Goal: Communication & Community: Participate in discussion

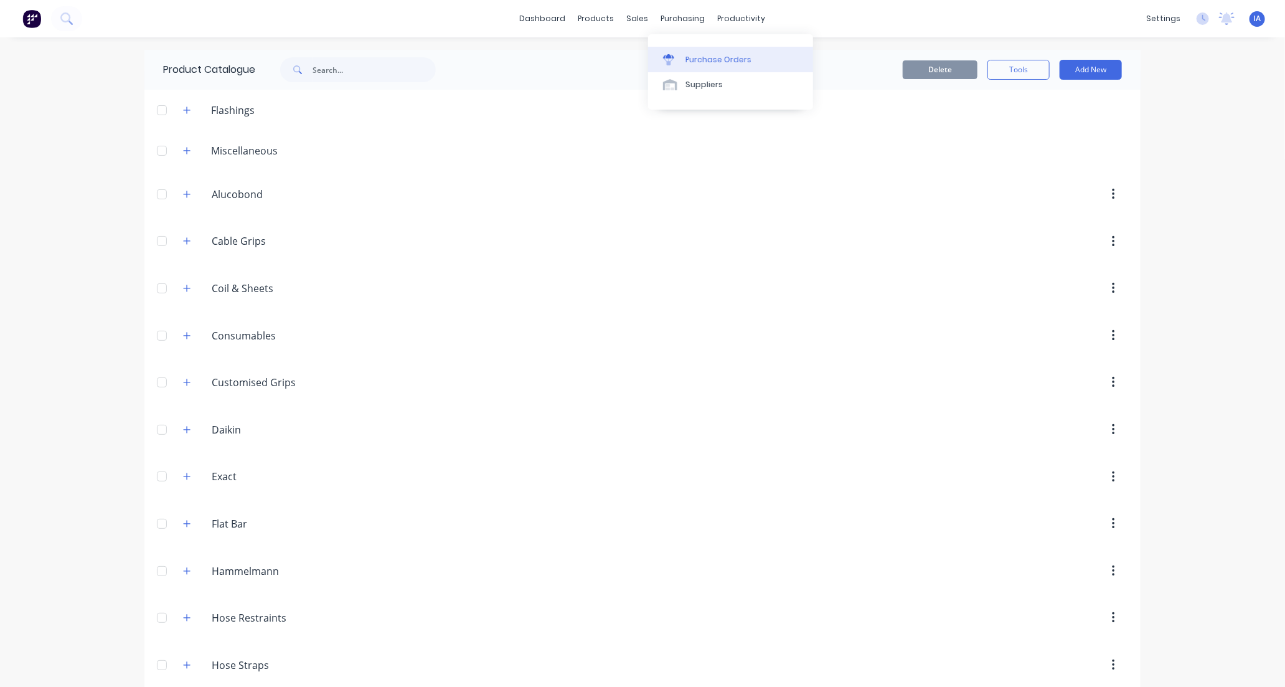
click at [731, 59] on div "Purchase Orders" at bounding box center [718, 59] width 66 height 11
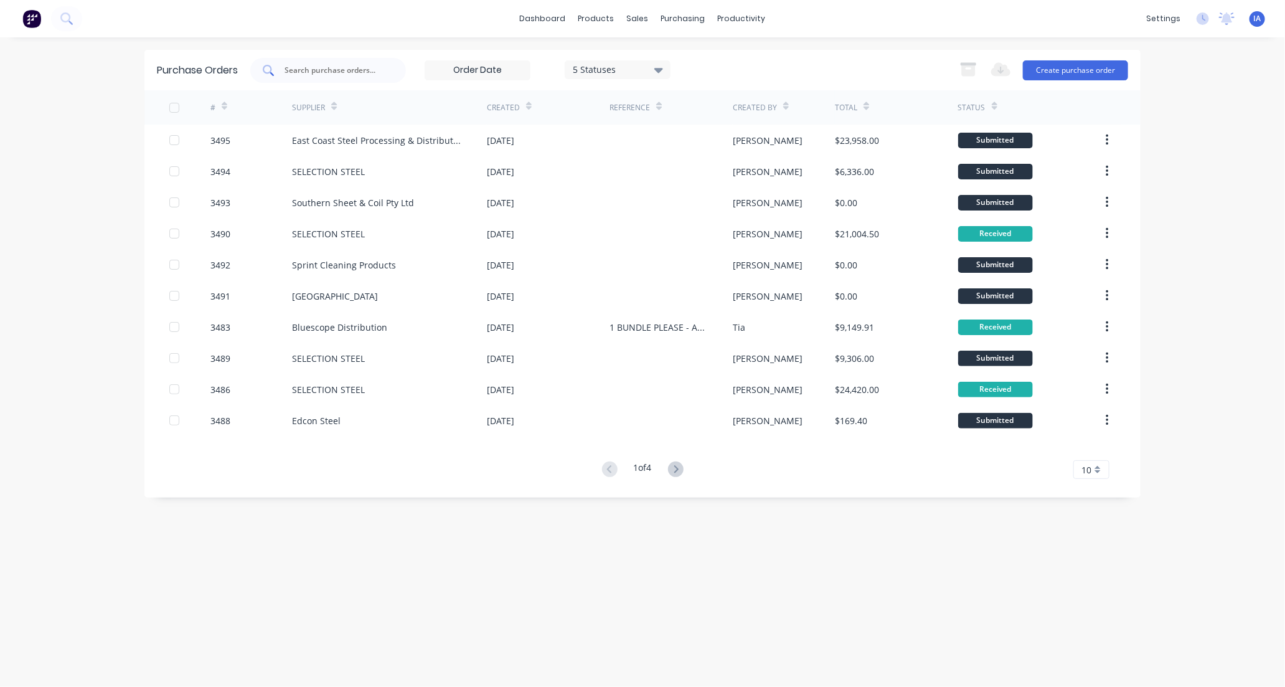
click at [322, 68] on input "text" at bounding box center [334, 70] width 103 height 12
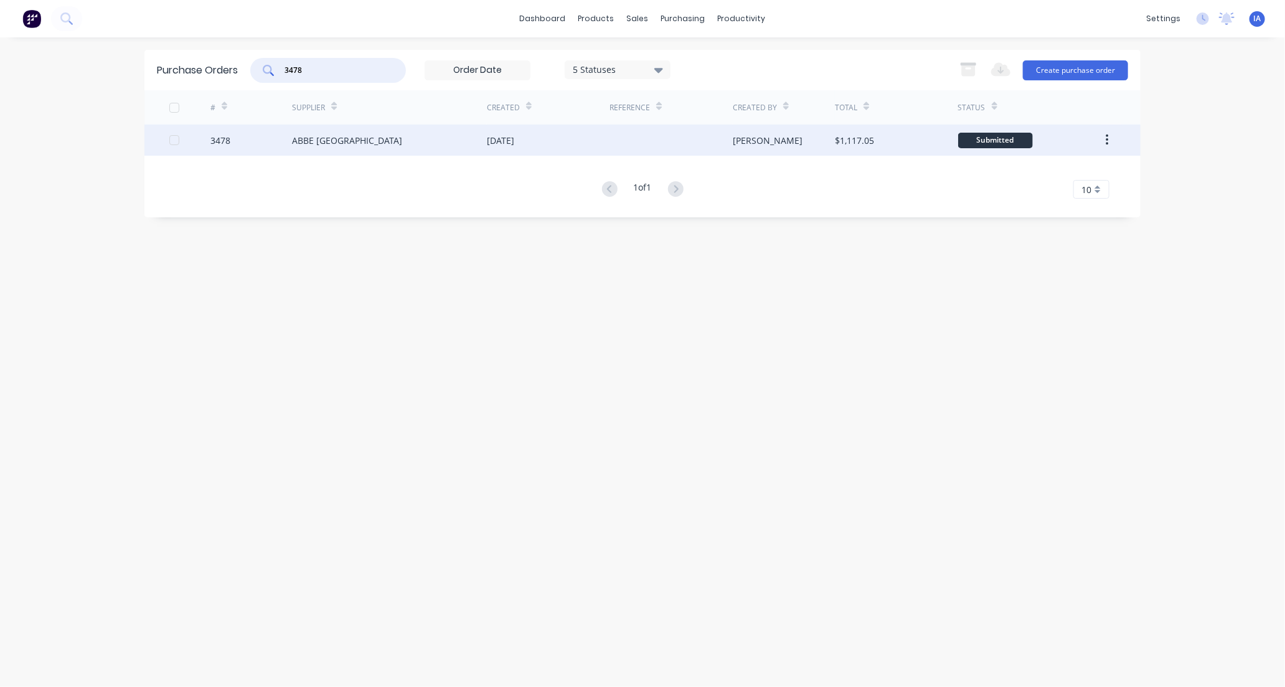
type input "3478"
click at [394, 145] on div "ABBE [GEOGRAPHIC_DATA]" at bounding box center [389, 139] width 195 height 31
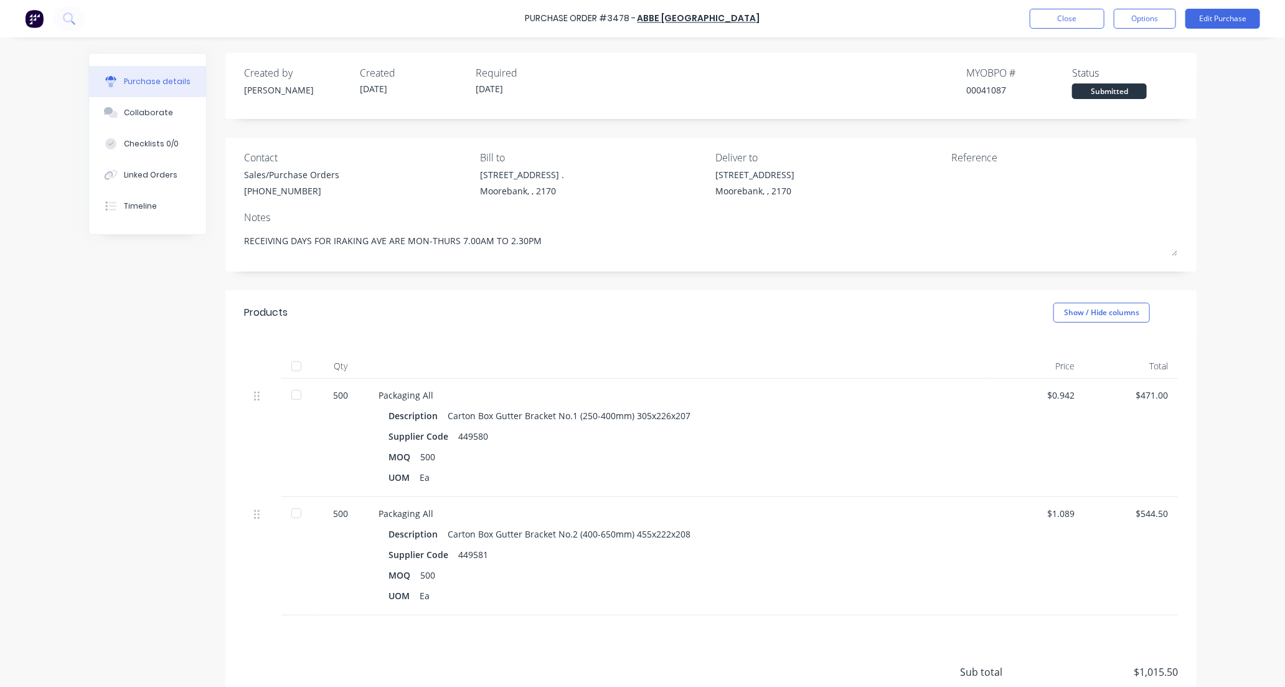
click at [291, 370] on div at bounding box center [296, 366] width 25 height 25
type textarea "x"
click at [164, 107] on button "Collaborate" at bounding box center [147, 112] width 117 height 31
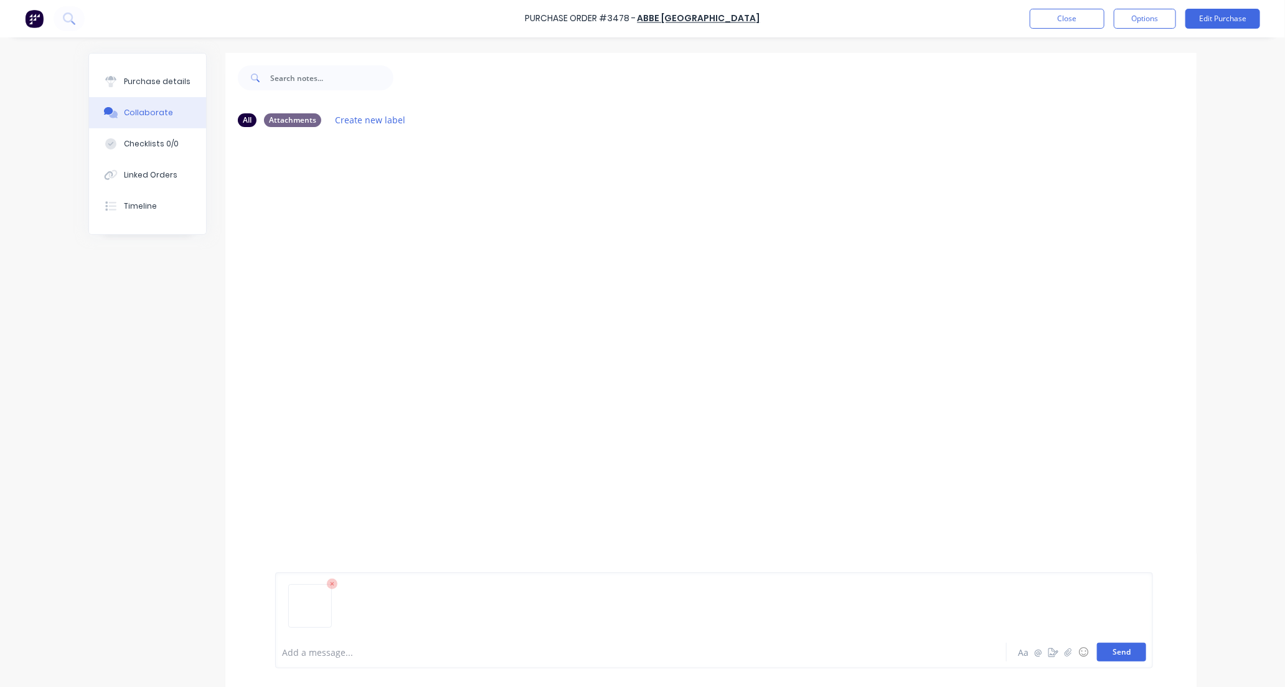
click at [1122, 652] on button "Send" at bounding box center [1121, 651] width 49 height 19
click at [1056, 21] on button "Close" at bounding box center [1067, 19] width 75 height 20
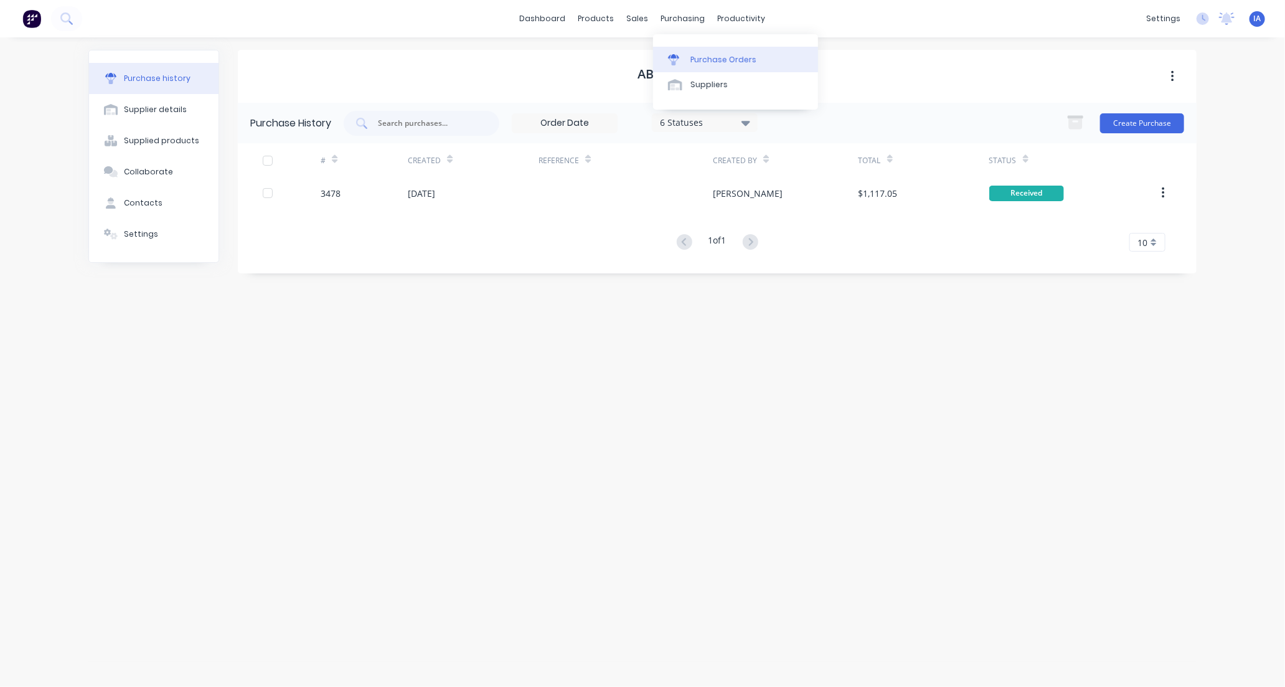
click at [710, 57] on div "Purchase Orders" at bounding box center [723, 59] width 66 height 11
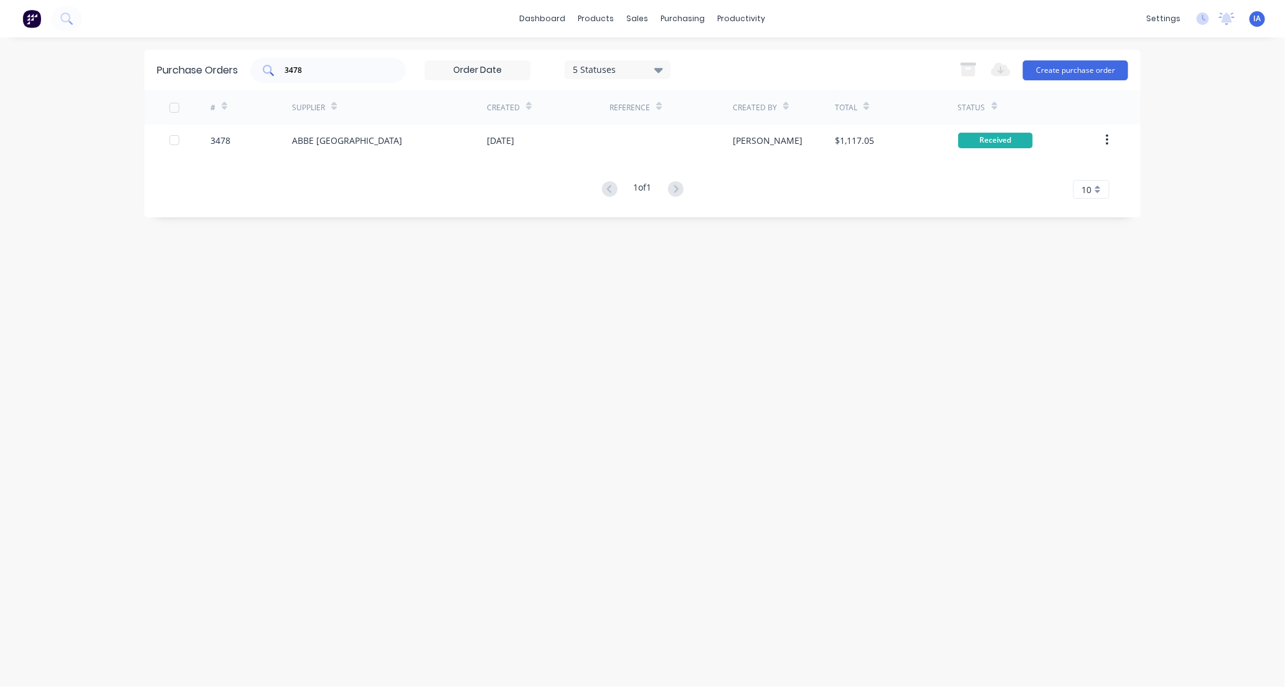
drag, startPoint x: 395, startPoint y: 63, endPoint x: 399, endPoint y: 76, distance: 13.6
click at [395, 62] on div "3478" at bounding box center [328, 70] width 156 height 25
type input "3"
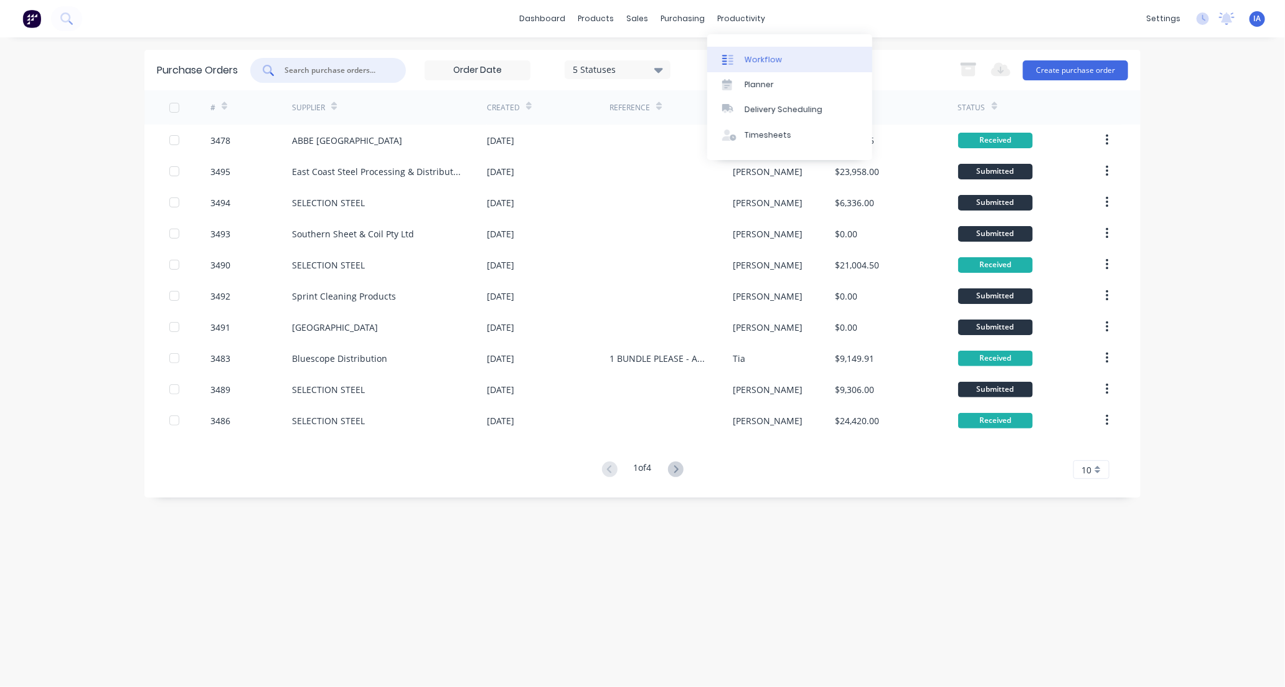
click at [771, 56] on div "Workflow" at bounding box center [762, 59] width 37 height 11
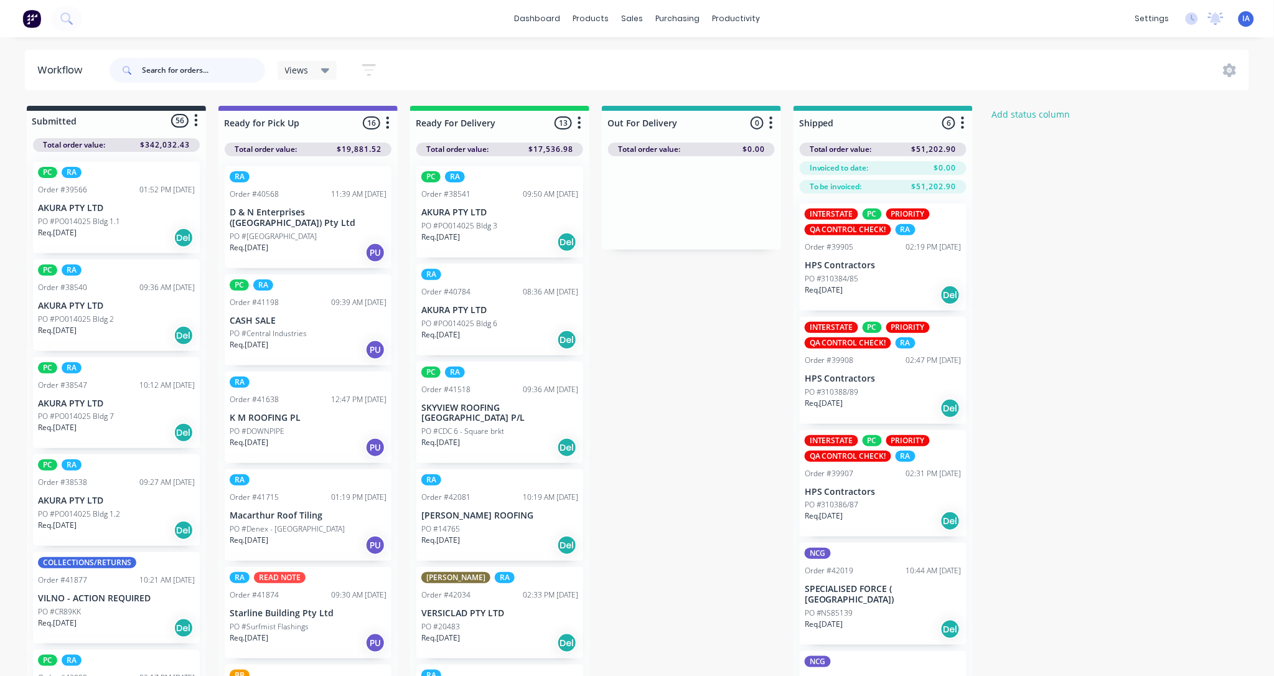
click at [189, 63] on input "text" at bounding box center [203, 70] width 123 height 25
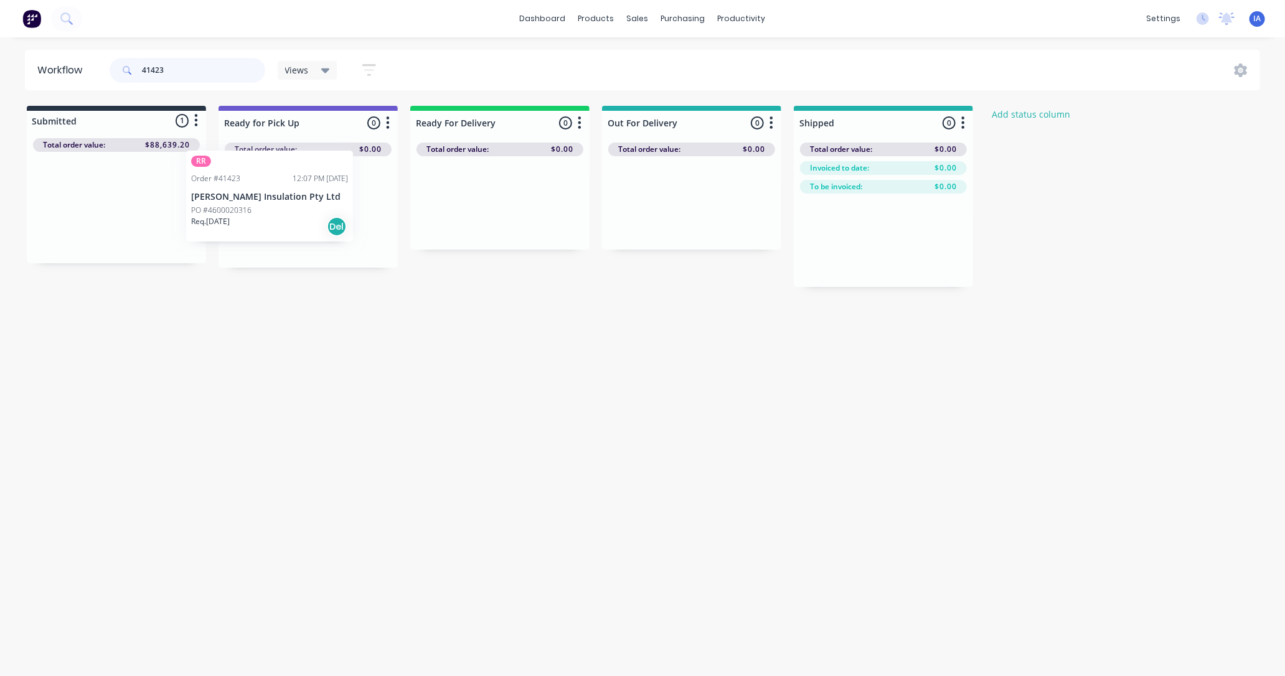
drag, startPoint x: 132, startPoint y: 238, endPoint x: 291, endPoint y: 225, distance: 159.3
click at [291, 225] on div "Submitted 1 Status colour #273444 hex #273444 Save Cancel Summaries Total order…" at bounding box center [668, 196] width 1354 height 181
type input "4"
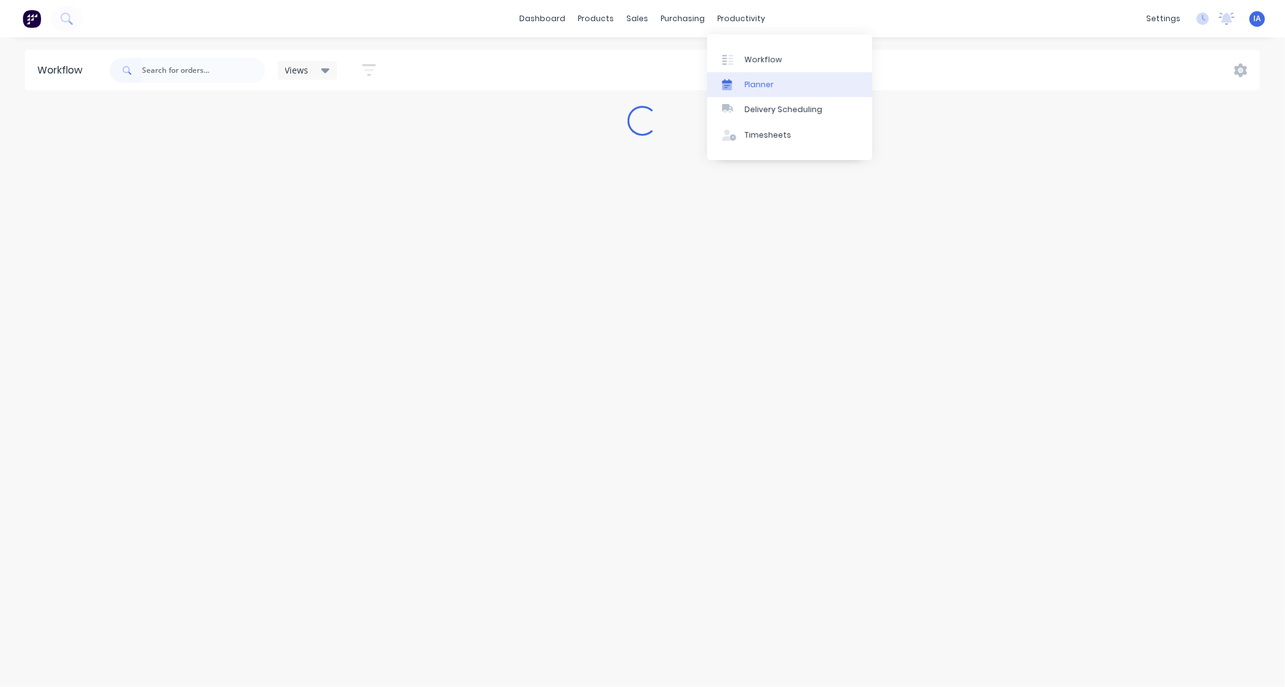
click at [774, 83] on link "Planner" at bounding box center [789, 84] width 165 height 25
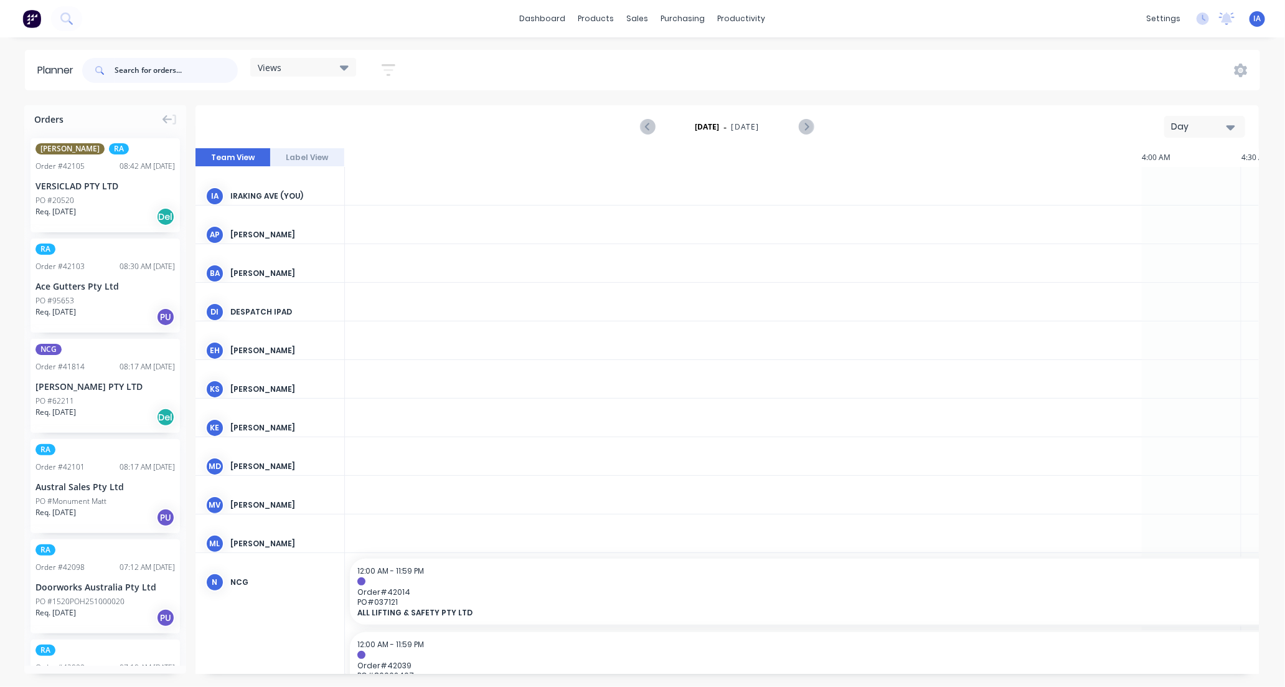
click at [134, 69] on input "text" at bounding box center [176, 70] width 123 height 25
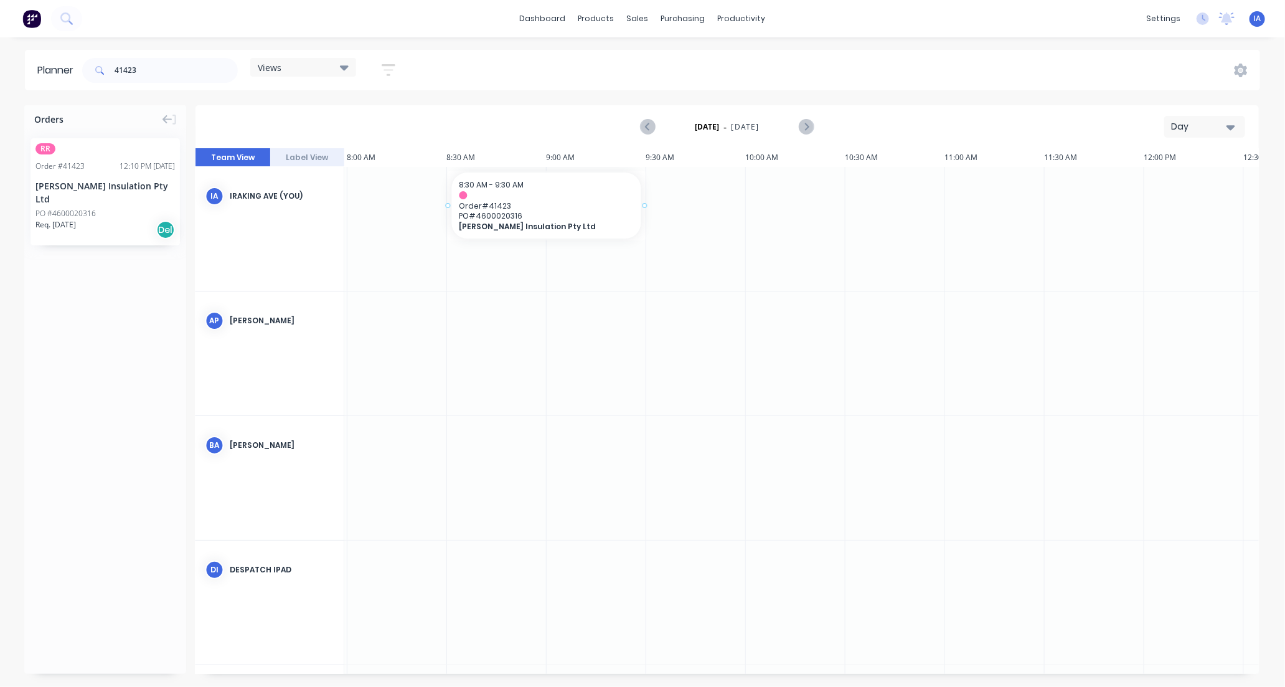
drag, startPoint x: 103, startPoint y: 196, endPoint x: 490, endPoint y: 164, distance: 389.1
click at [490, 164] on div "Orders RR Order # 41423 12:10 PM [DATE] [PERSON_NAME] Insulation Pty Ltd PO #46…" at bounding box center [642, 395] width 1285 height 581
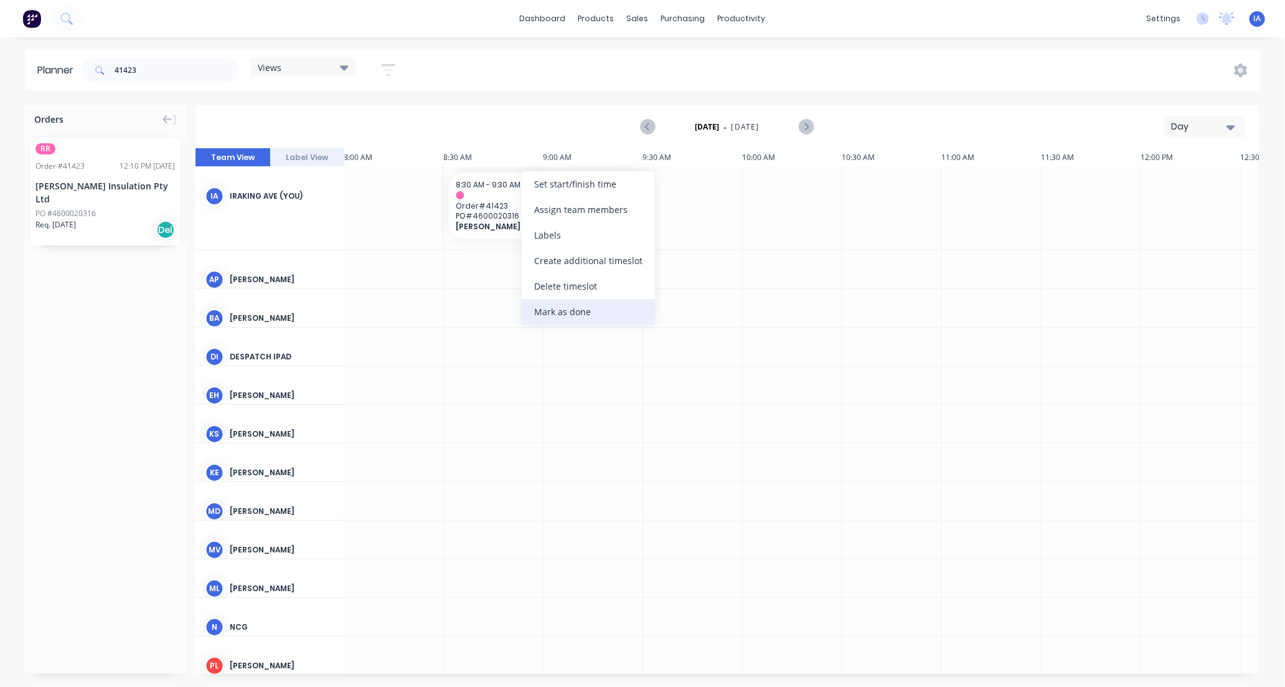
click at [578, 309] on div "Mark as done" at bounding box center [588, 312] width 133 height 26
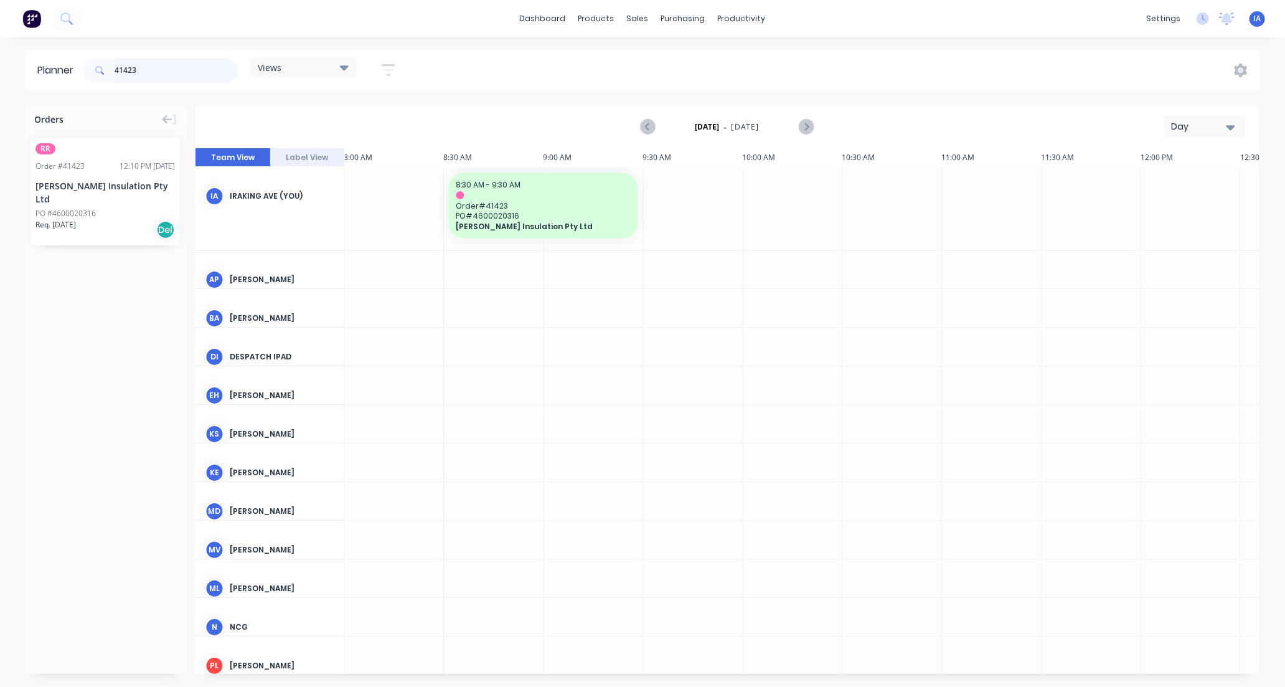
click at [164, 65] on input "41423" at bounding box center [176, 70] width 123 height 25
type input "4"
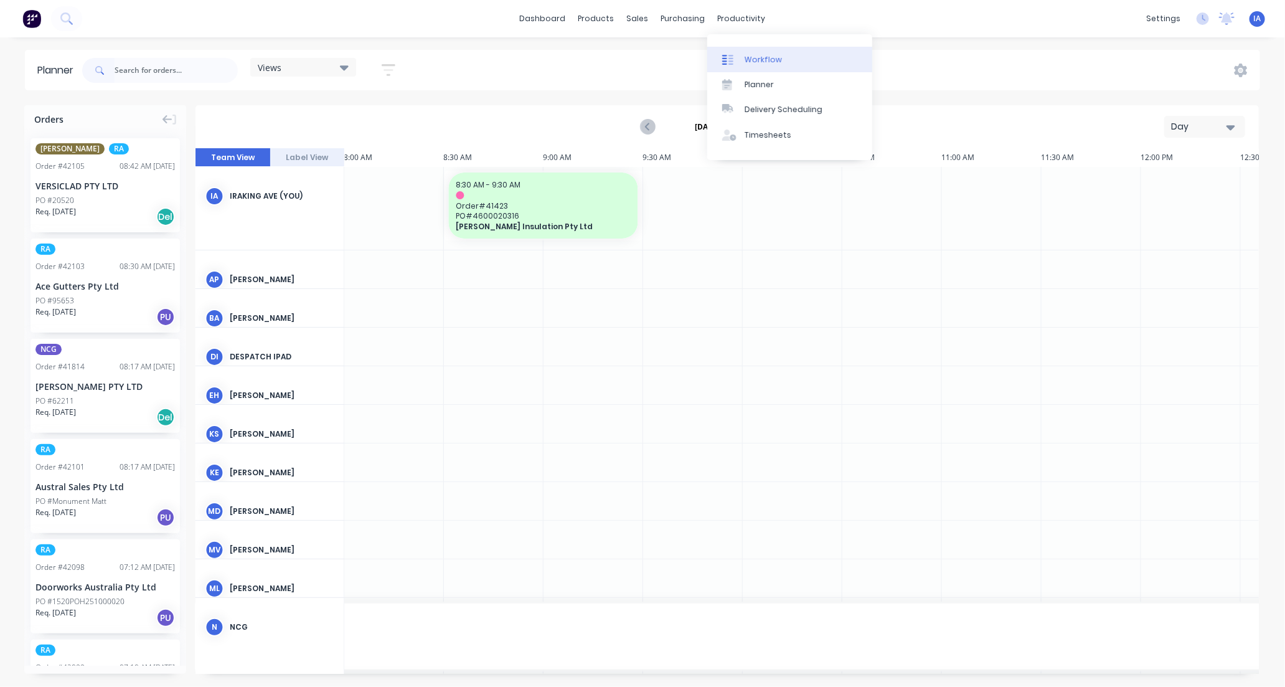
click at [764, 54] on div "Workflow" at bounding box center [762, 59] width 37 height 11
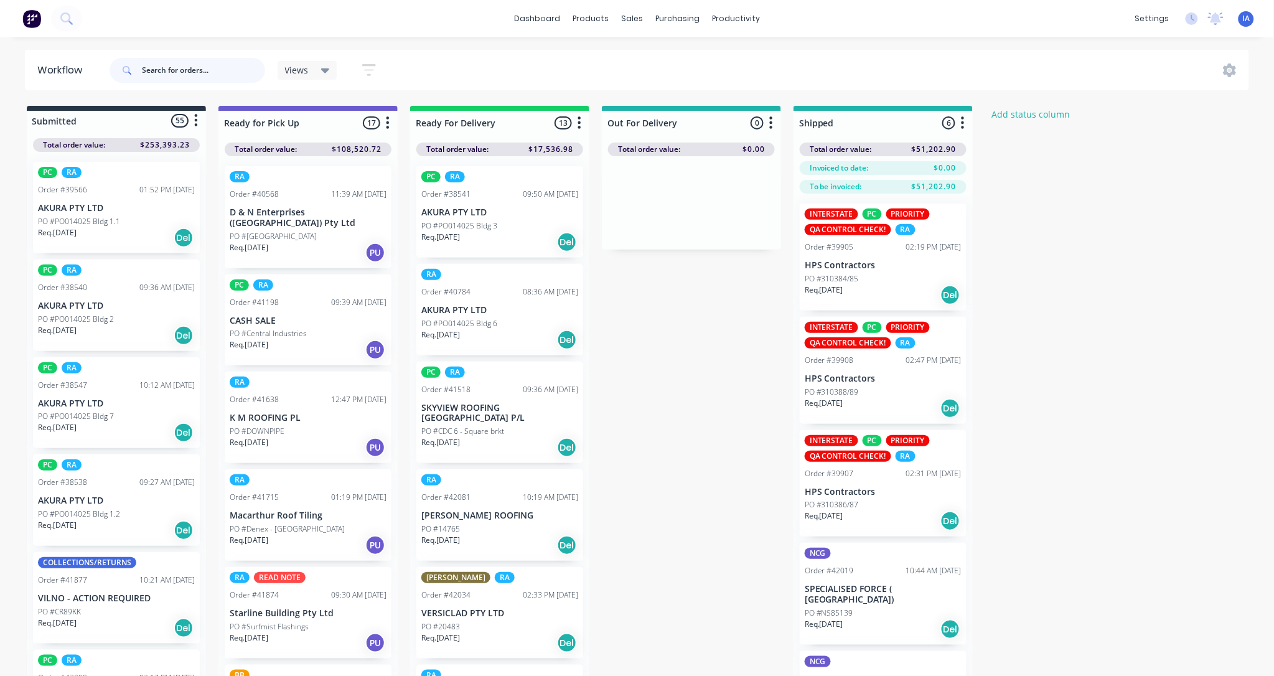
click at [171, 70] on input "text" at bounding box center [203, 70] width 123 height 25
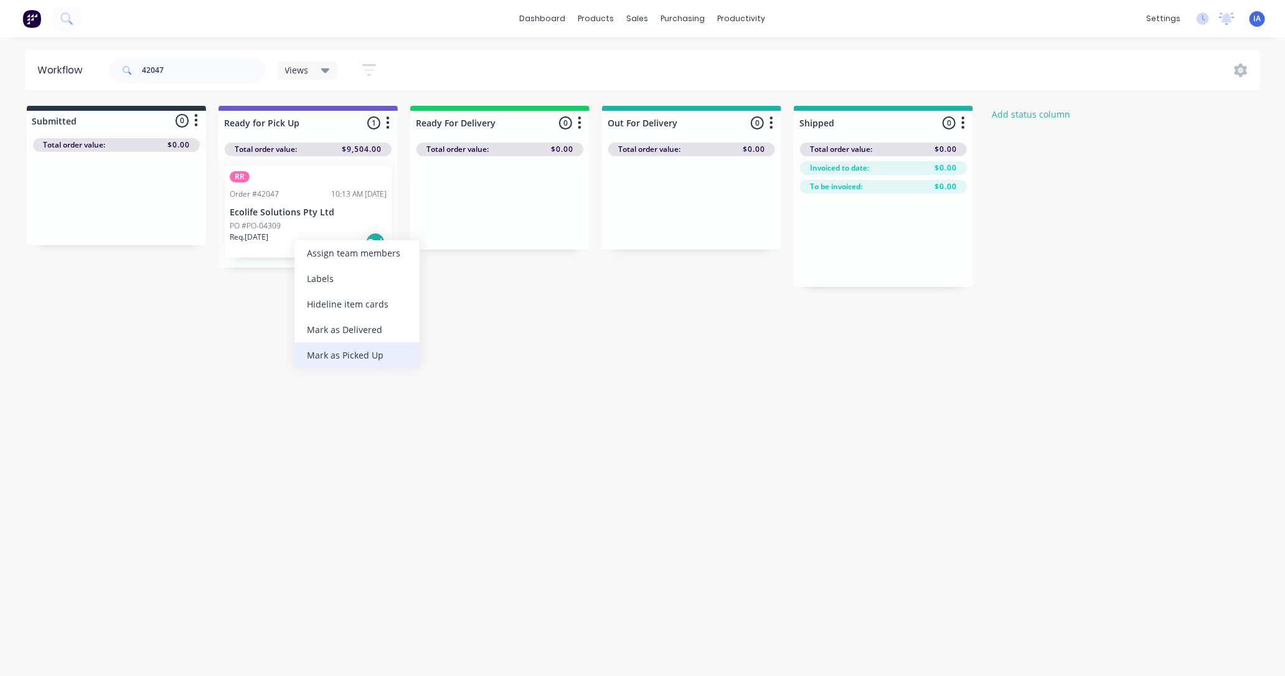
click at [319, 350] on div "Mark as Picked Up" at bounding box center [356, 355] width 125 height 26
click at [179, 63] on input "42047" at bounding box center [203, 70] width 123 height 25
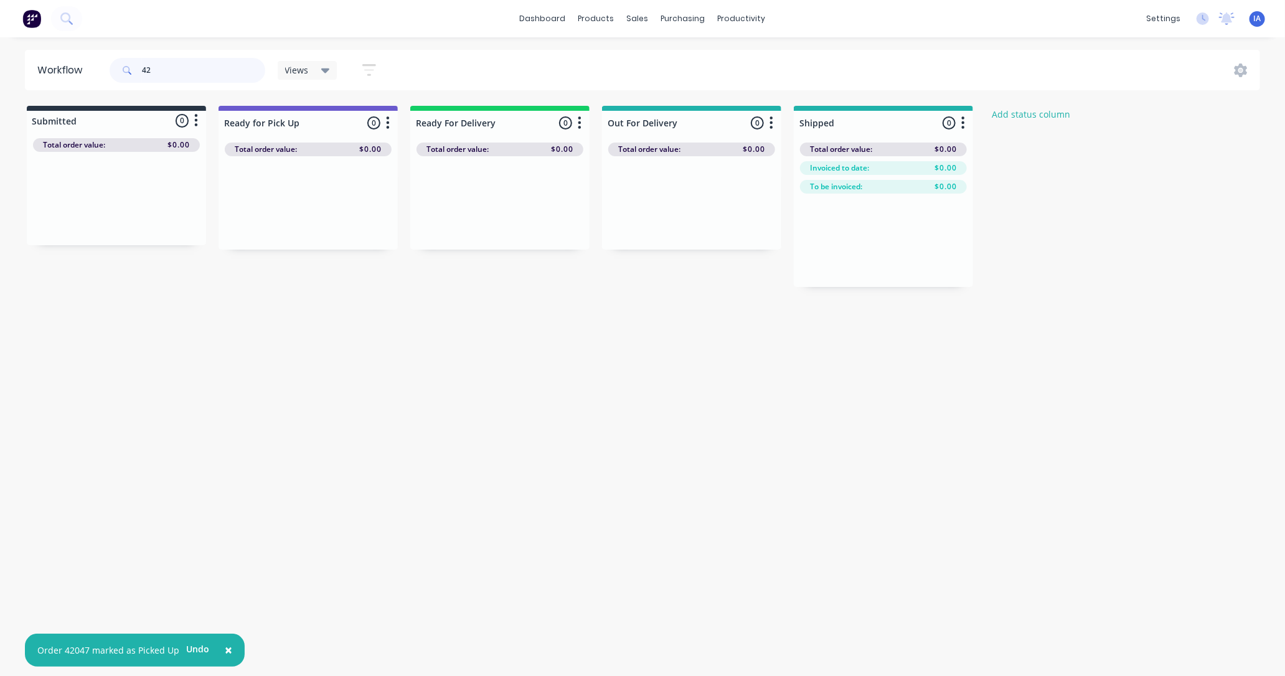
type input "4"
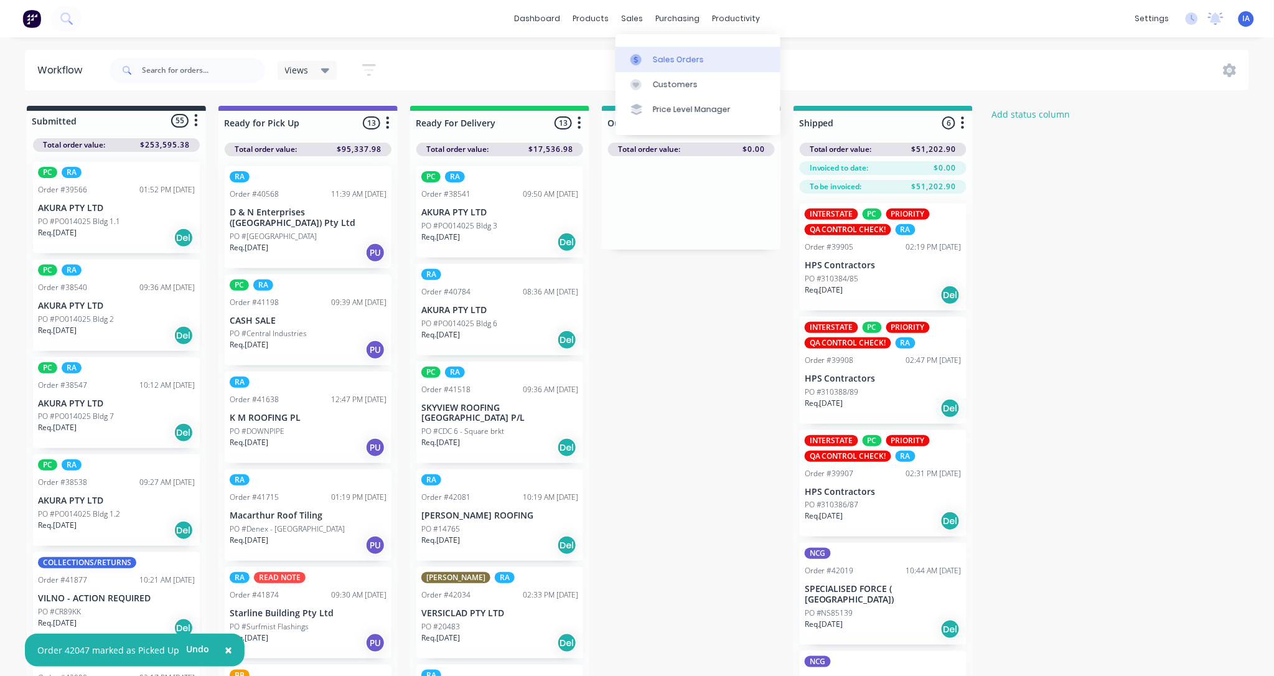
click at [660, 60] on div "Sales Orders" at bounding box center [678, 59] width 51 height 11
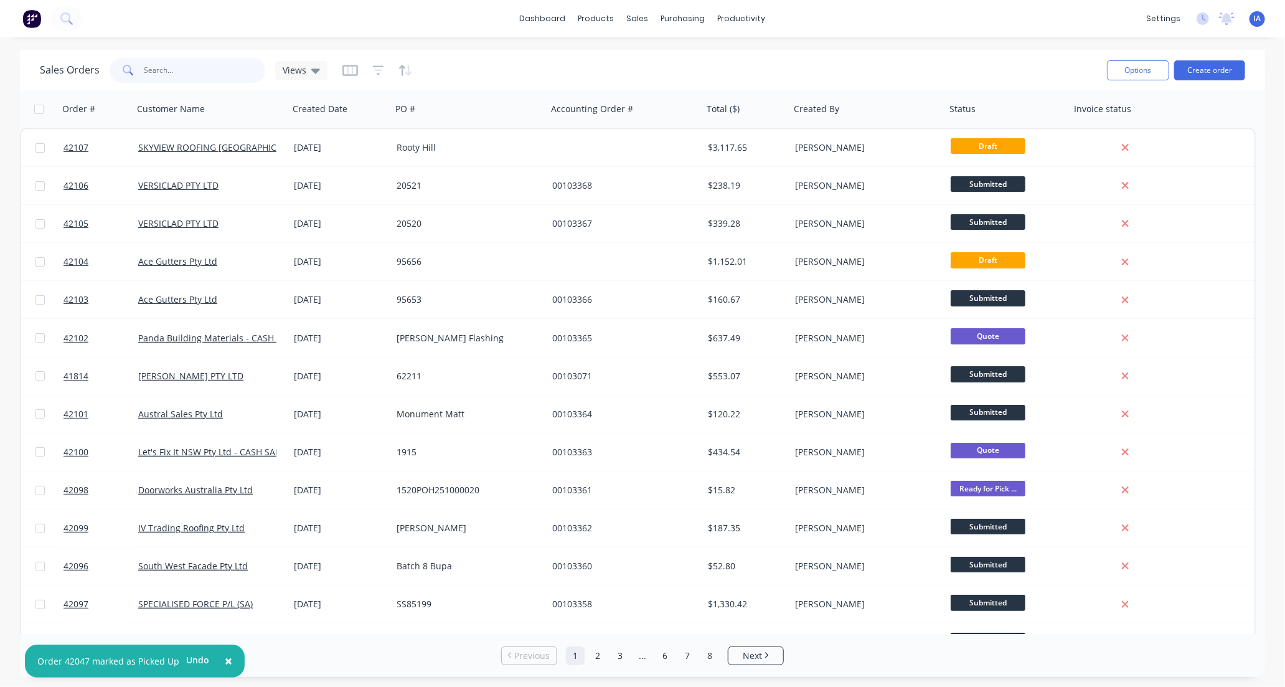
click at [159, 68] on input "text" at bounding box center [204, 70] width 121 height 25
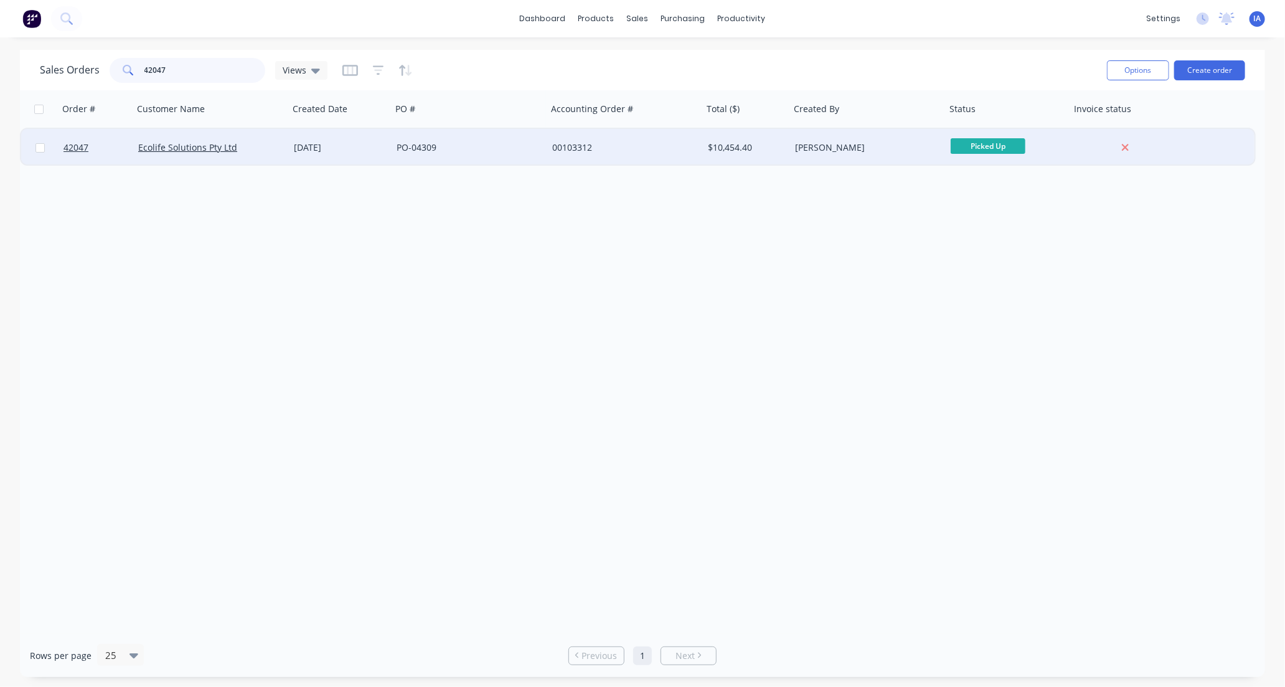
type input "42047"
click at [271, 154] on div "Ecolife Solutions Pty Ltd" at bounding box center [211, 147] width 156 height 37
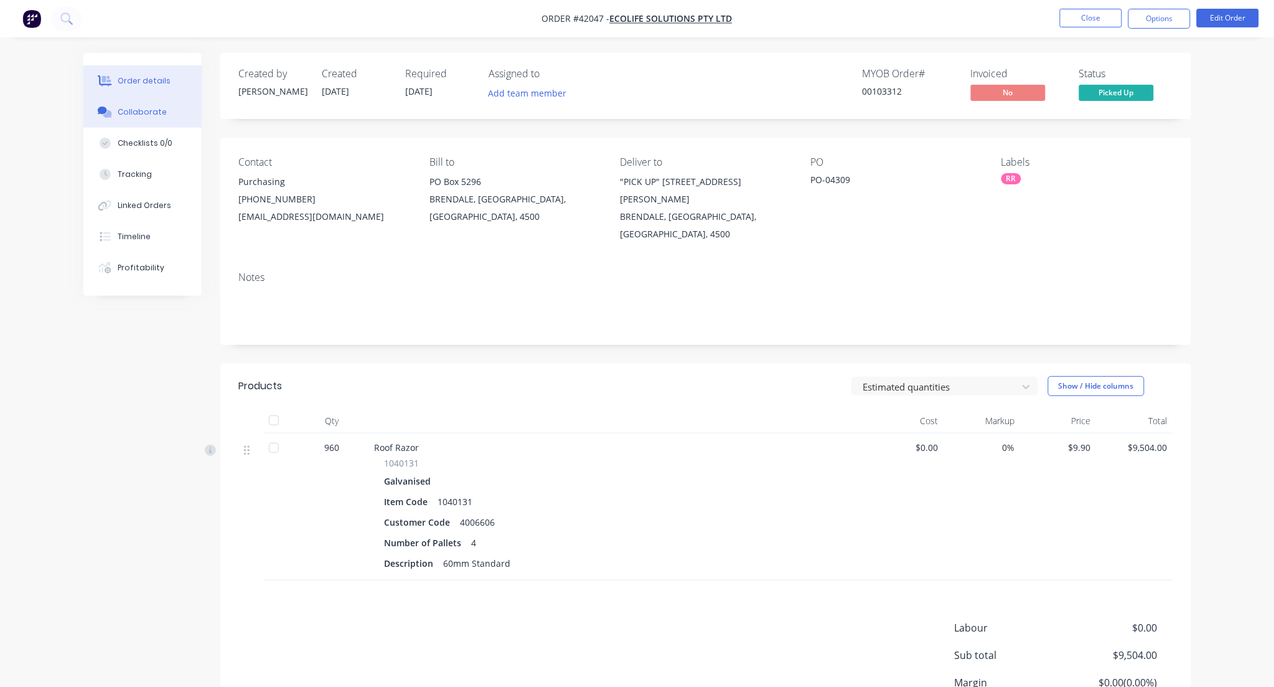
click at [148, 110] on div "Collaborate" at bounding box center [142, 111] width 49 height 11
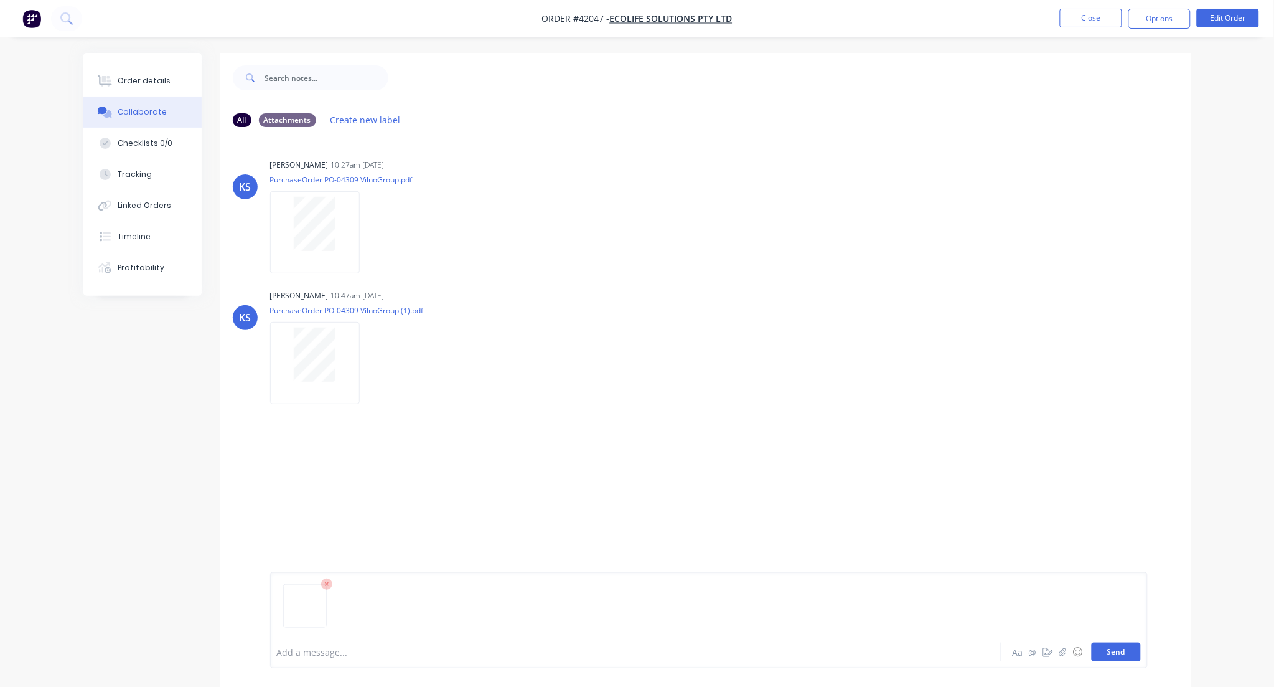
click at [1118, 656] on button "Send" at bounding box center [1116, 651] width 49 height 19
click at [1092, 17] on button "Close" at bounding box center [1091, 18] width 62 height 19
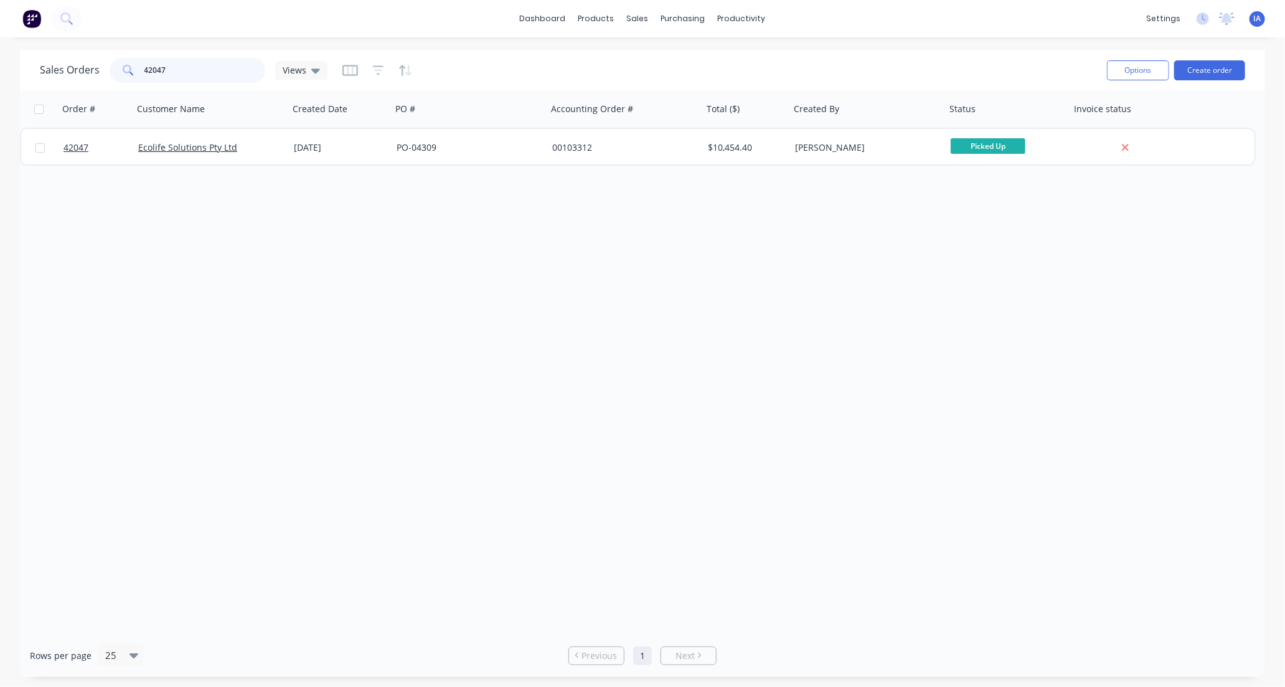
click at [197, 68] on input "42047" at bounding box center [204, 70] width 121 height 25
type input "4"
